Goal: Task Accomplishment & Management: Manage account settings

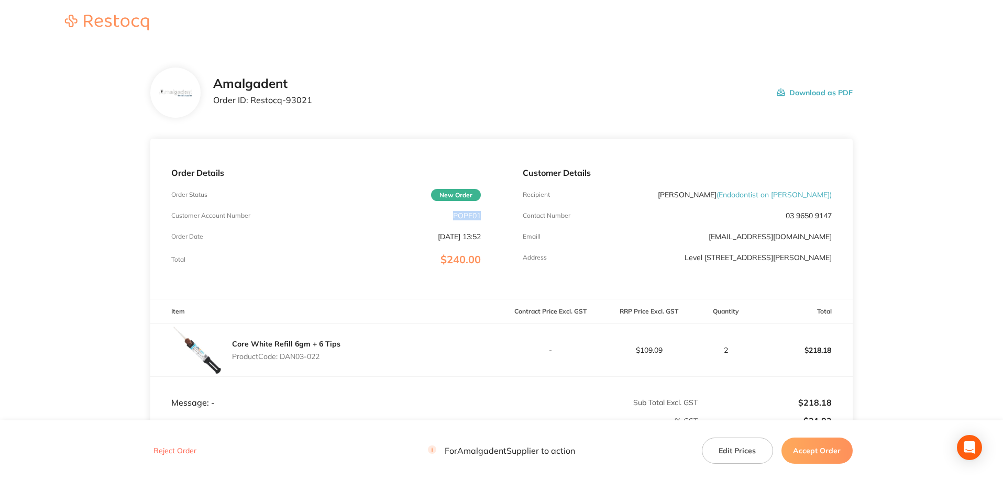
drag, startPoint x: 481, startPoint y: 214, endPoint x: 456, endPoint y: 213, distance: 25.2
click at [453, 216] on div "Order Details Order Status New Order Customer Account Number POPE01 Order Date …" at bounding box center [325, 219] width 351 height 160
copy p "POPE01"
click at [739, 111] on div "Amalgadent Order ID: Restocq- 93021 Download as PDF" at bounding box center [501, 93] width 702 height 50
drag, startPoint x: 325, startPoint y: 104, endPoint x: 250, endPoint y: 101, distance: 74.5
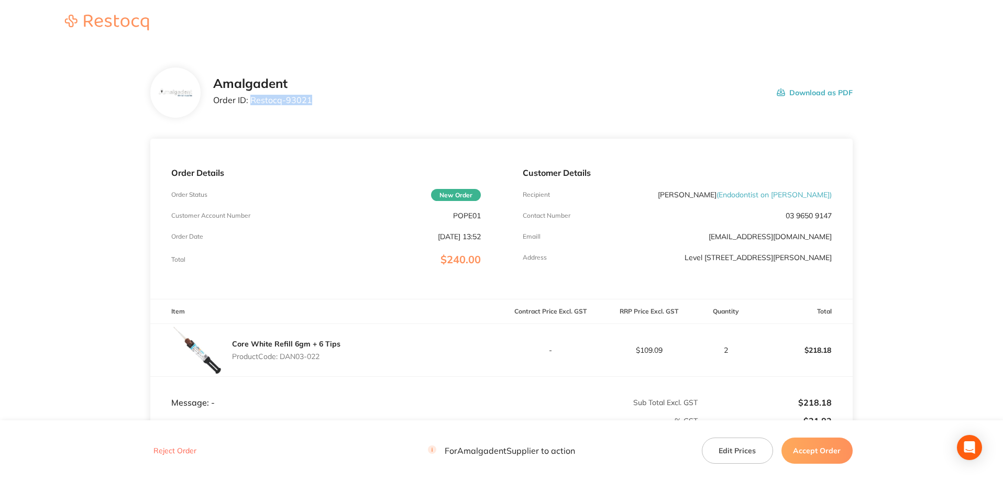
click at [250, 101] on div "Amalgadent Order ID: Restocq- 93021 Download as PDF" at bounding box center [533, 92] width 640 height 32
copy p "Restocq- 93021"
click at [67, 168] on main "Amalgadent Order ID: Restocq- 93021 Download as PDF Order Details Order Status …" at bounding box center [501, 309] width 1003 height 525
drag, startPoint x: 335, startPoint y: 358, endPoint x: 280, endPoint y: 357, distance: 55.0
click at [280, 357] on p "Product Code: DAN03-022" at bounding box center [286, 357] width 108 height 8
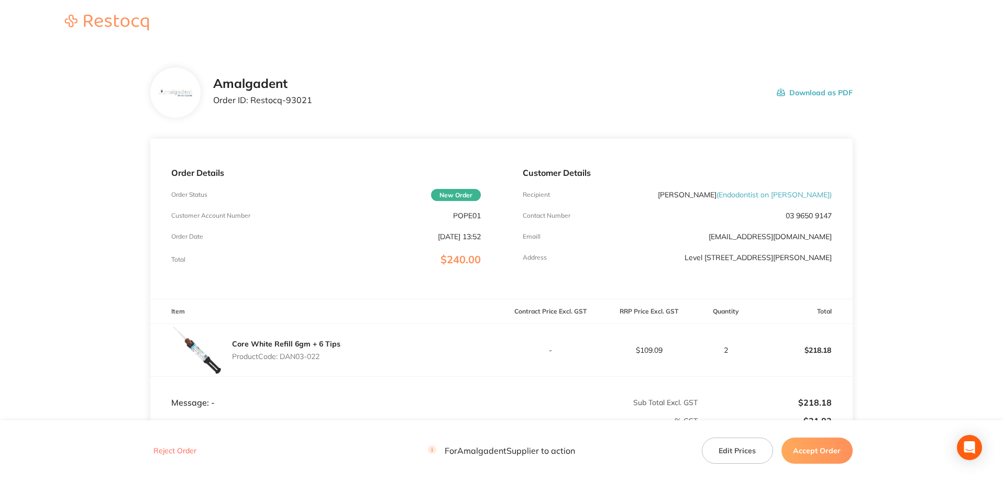
copy p "DAN03-022"
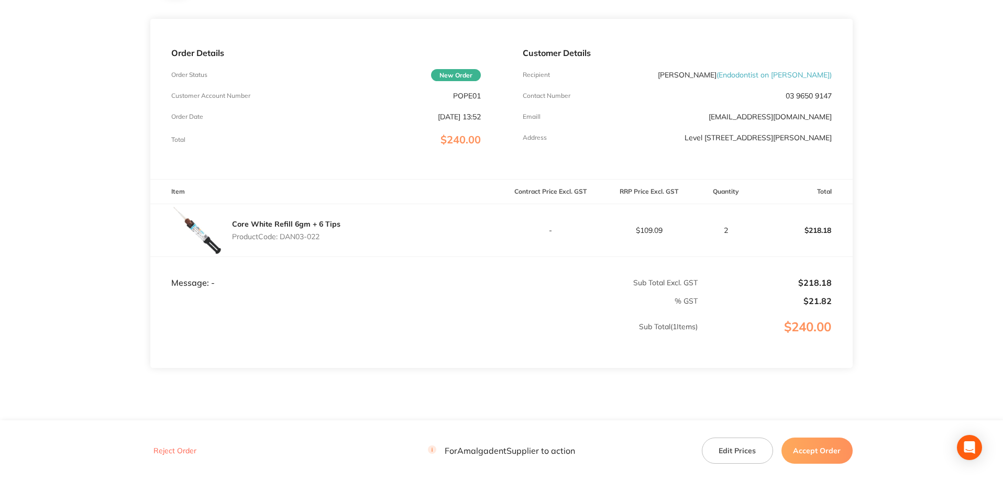
scroll to position [140, 0]
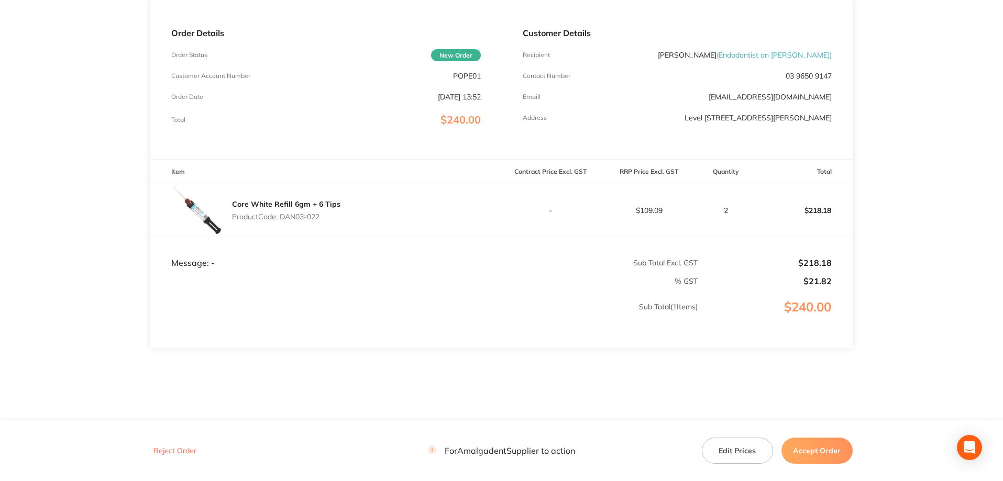
drag, startPoint x: 984, startPoint y: 153, endPoint x: 917, endPoint y: 278, distance: 141.3
click at [984, 153] on main "Amalgadent Order ID: Restocq- 93021 Download as PDF Order Details Order Status …" at bounding box center [501, 169] width 1003 height 525
click at [832, 451] on button "Accept Order" at bounding box center [816, 451] width 71 height 26
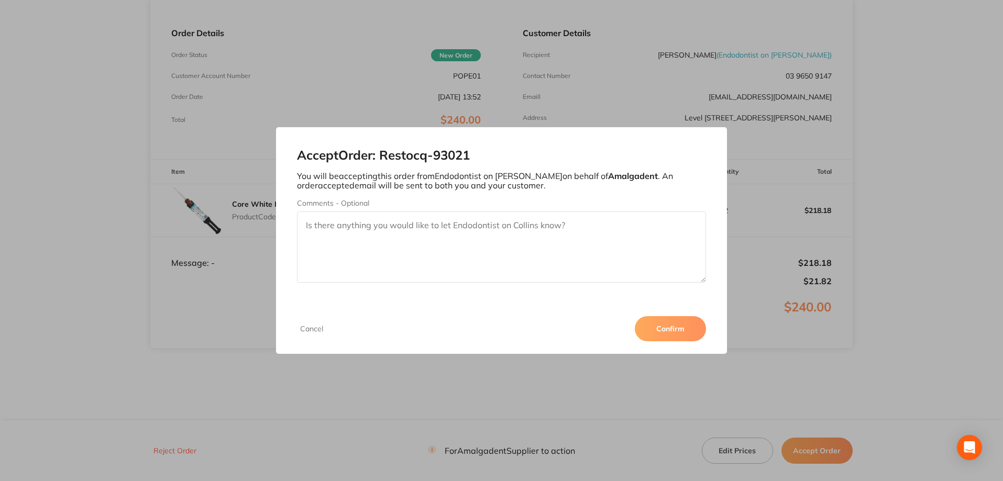
click at [675, 334] on button "Confirm" at bounding box center [670, 328] width 71 height 25
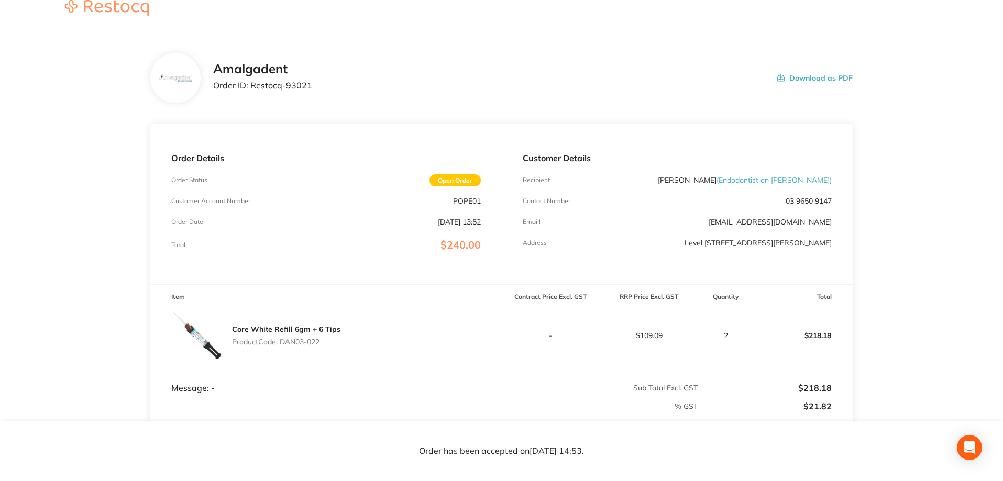
scroll to position [0, 0]
